Goal: Check status: Check status

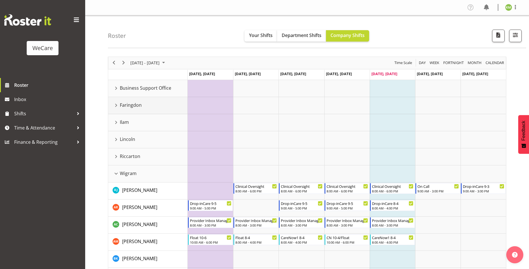
click at [115, 107] on div "Faringdon resource" at bounding box center [116, 104] width 7 height 7
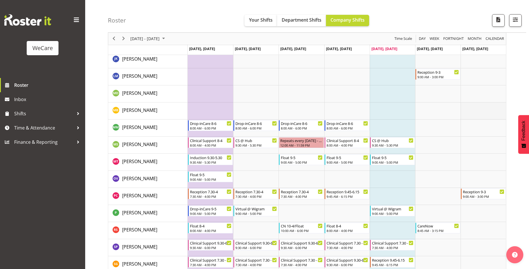
scroll to position [710, 0]
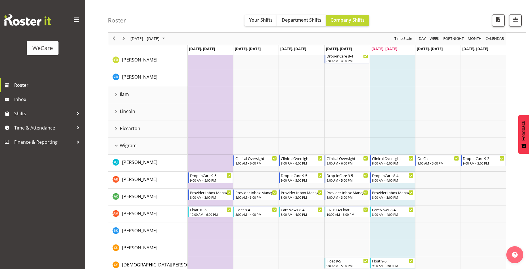
scroll to position [313, 0]
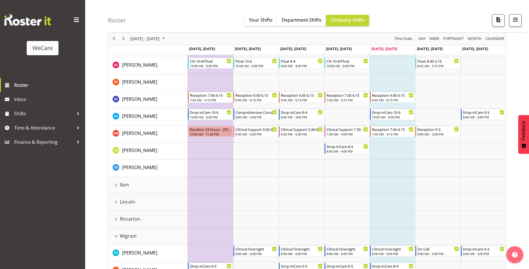
click at [72, 21] on div at bounding box center [42, 19] width 77 height 11
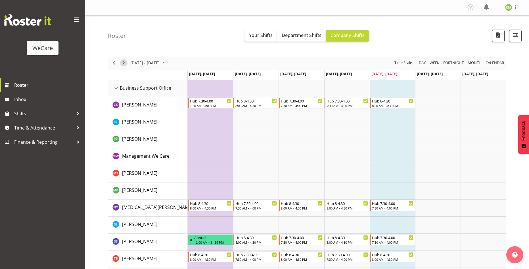
drag, startPoint x: 125, startPoint y: 64, endPoint x: 131, endPoint y: 59, distance: 7.1
click at [125, 64] on span "Next" at bounding box center [123, 62] width 7 height 7
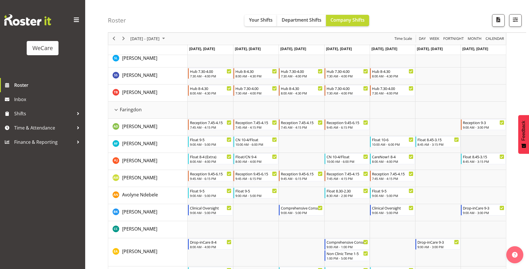
scroll to position [142, 0]
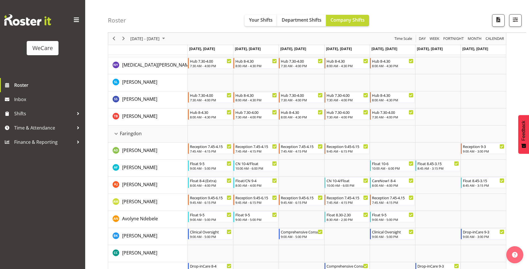
click at [79, 20] on span at bounding box center [76, 19] width 9 height 9
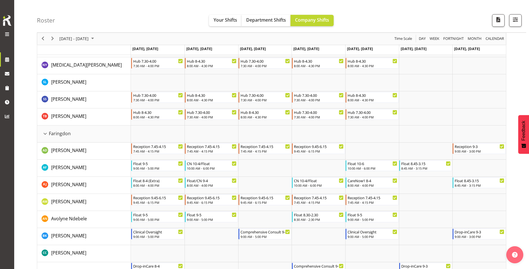
click at [4, 33] on span at bounding box center [7, 34] width 7 height 7
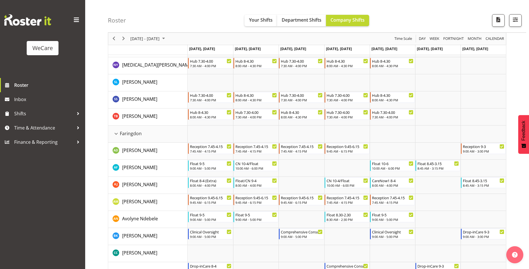
click at [159, 10] on div "Roster Your Shifts Department Shifts Company Shifts All Locations Clear Busines…" at bounding box center [317, 16] width 419 height 33
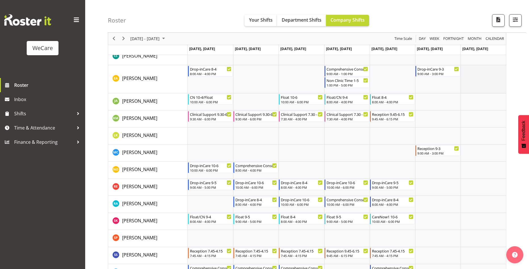
scroll to position [341, 0]
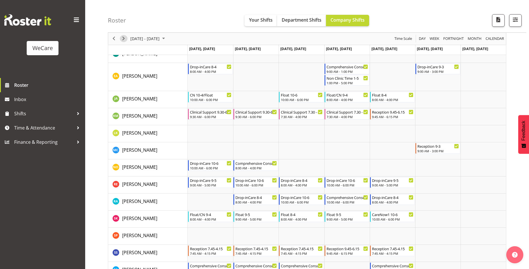
click at [124, 41] on span "Next" at bounding box center [123, 38] width 7 height 7
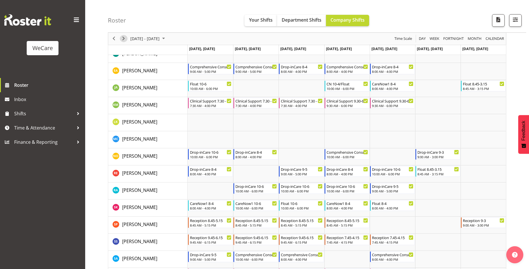
click at [125, 41] on span "Next" at bounding box center [123, 38] width 7 height 7
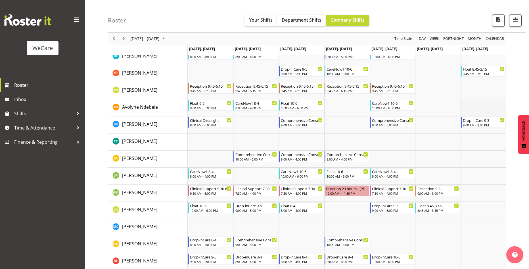
scroll to position [256, 0]
